Goal: Check status: Check status

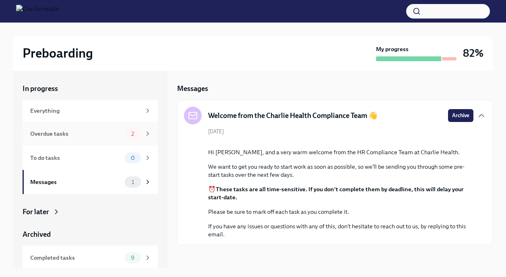
click at [105, 130] on div "Overdue tasks" at bounding box center [75, 133] width 91 height 9
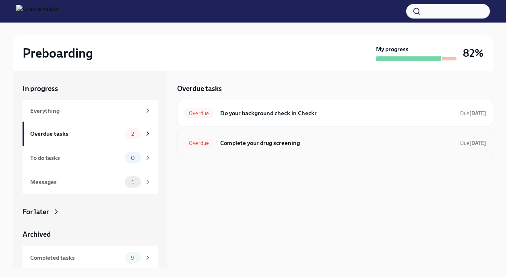
click at [290, 144] on h6 "Complete your drug screening" at bounding box center [337, 143] width 234 height 9
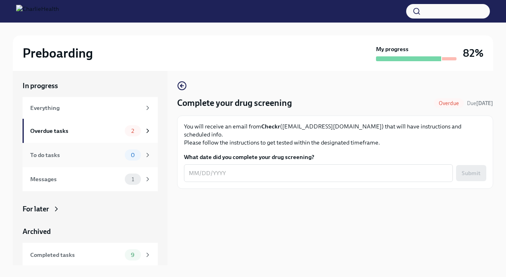
scroll to position [26, 0]
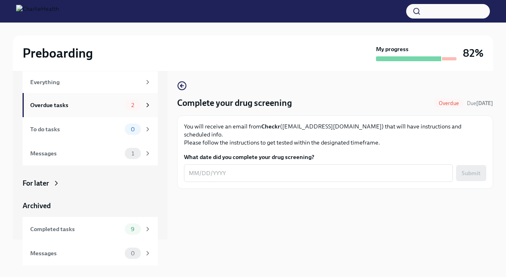
click at [74, 108] on div "Overdue tasks" at bounding box center [75, 105] width 91 height 9
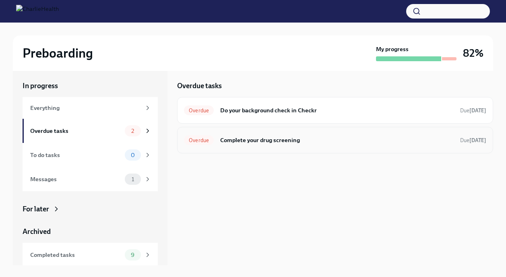
click at [249, 134] on div "Overdue Complete your drug screening Due [DATE]" at bounding box center [335, 140] width 302 height 13
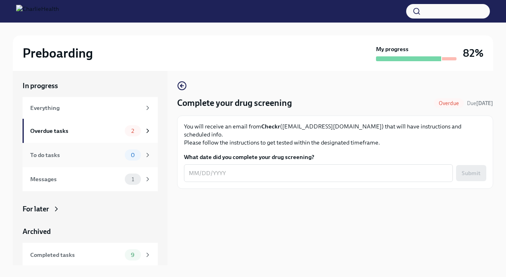
click at [86, 153] on div "To do tasks" at bounding box center [75, 155] width 91 height 9
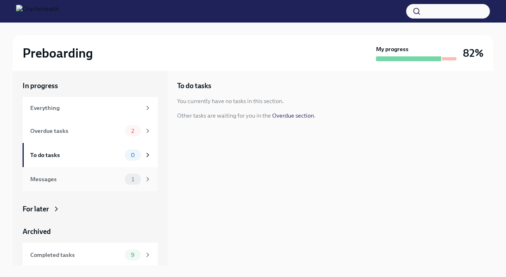
click at [88, 181] on div "Messages" at bounding box center [75, 179] width 91 height 9
